Goal: Check status

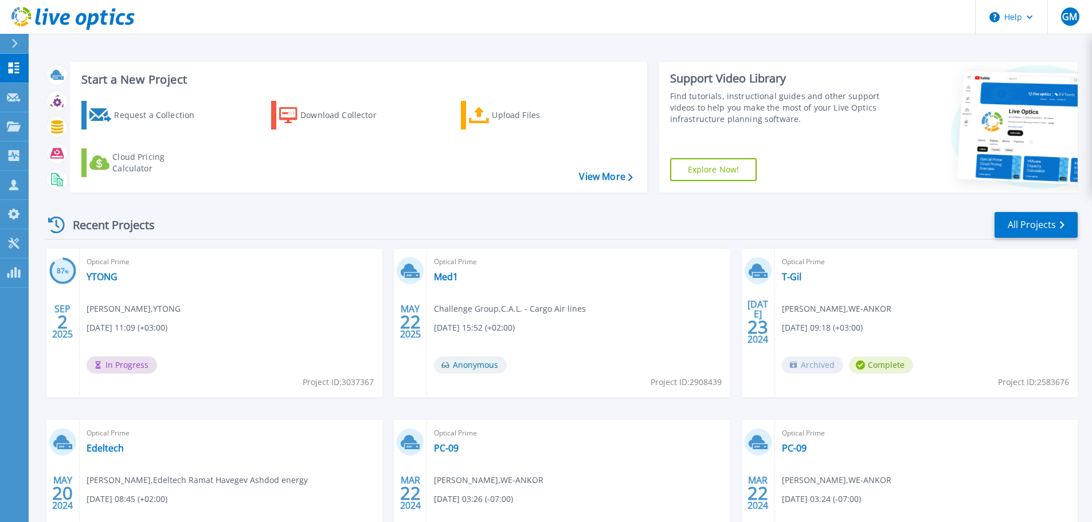
click at [107, 358] on span "In Progress" at bounding box center [122, 365] width 71 height 17
click at [89, 280] on link "YTONG" at bounding box center [102, 276] width 31 height 11
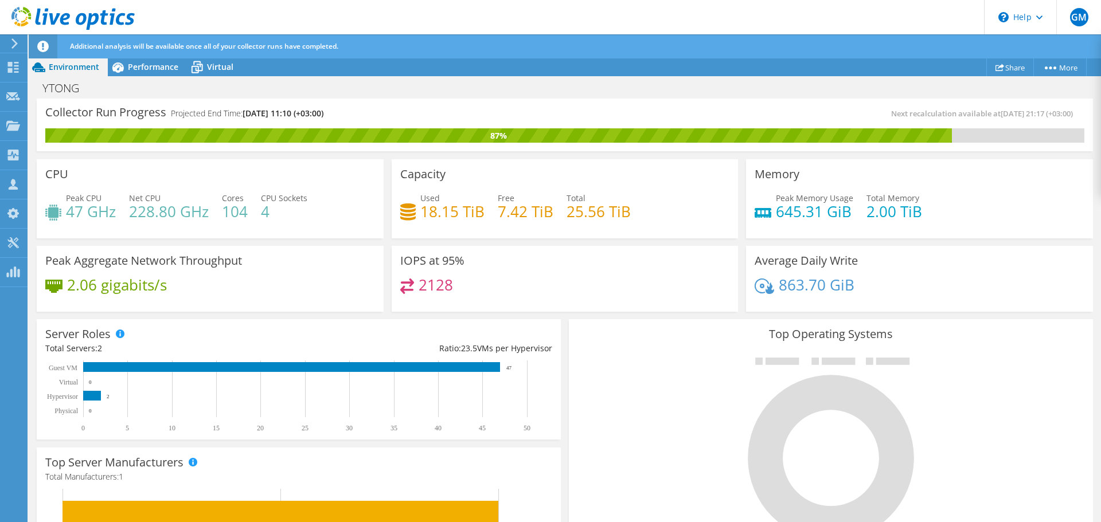
scroll to position [172, 0]
click at [490, 139] on div "87%" at bounding box center [498, 136] width 906 height 13
